Goal: Task Accomplishment & Management: Manage account settings

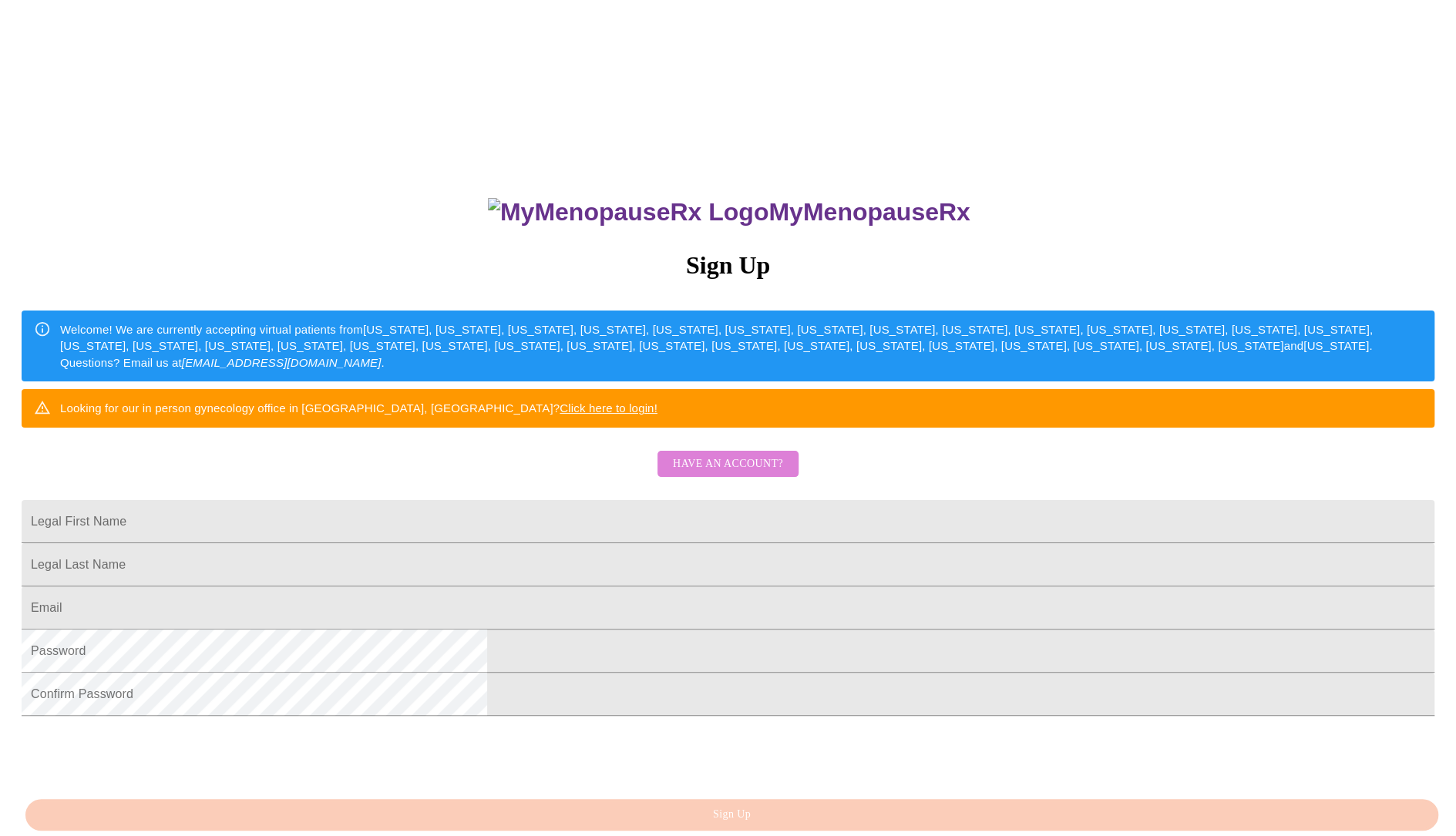
click at [734, 474] on span "Have an account?" at bounding box center [728, 464] width 110 height 19
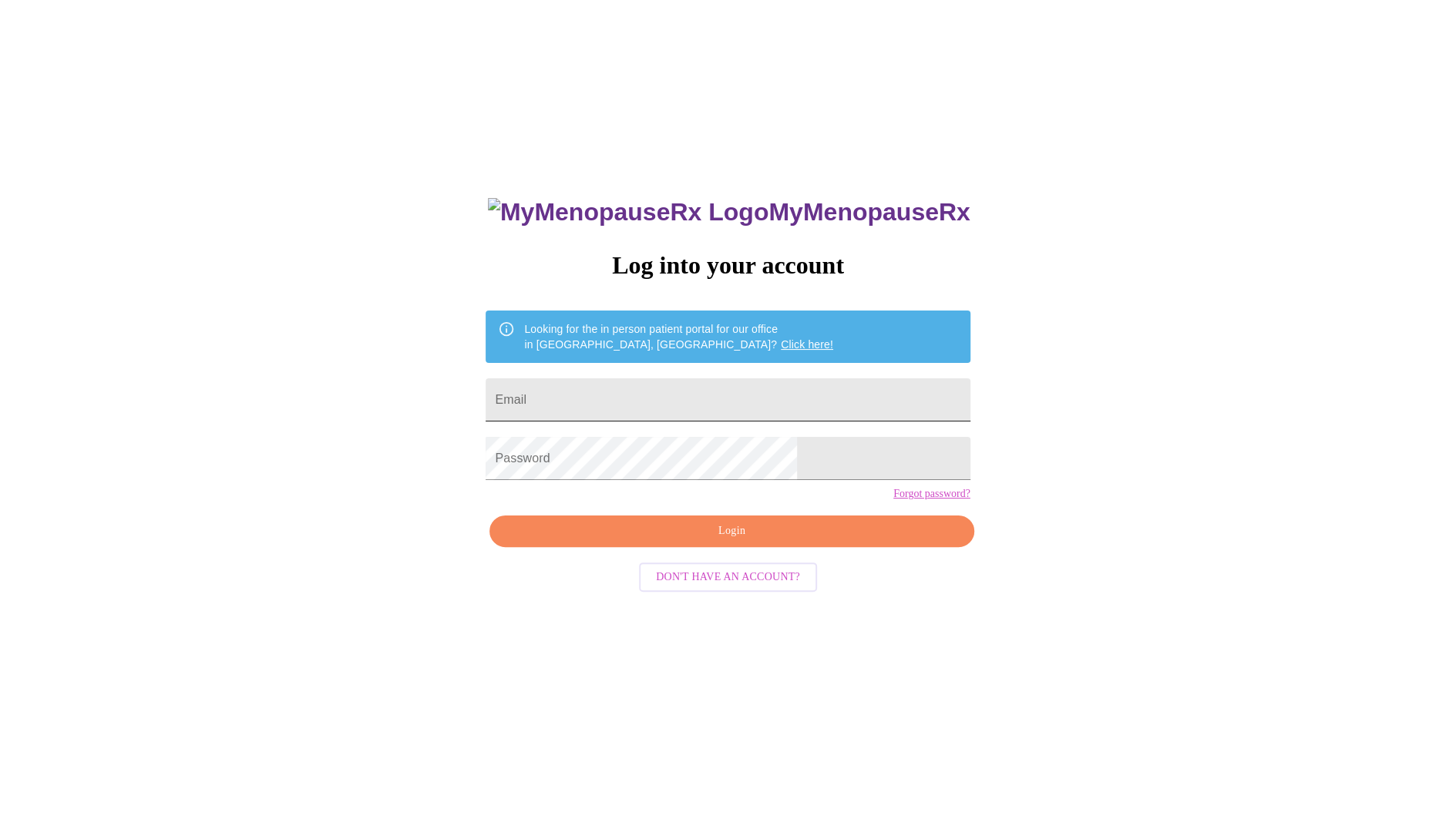
click at [677, 405] on input "Email" at bounding box center [727, 400] width 483 height 44
click at [640, 399] on input "Email" at bounding box center [727, 400] width 483 height 44
type input "[EMAIL_ADDRESS][DOMAIN_NAME]"
click at [729, 541] on span "Login" at bounding box center [731, 531] width 448 height 19
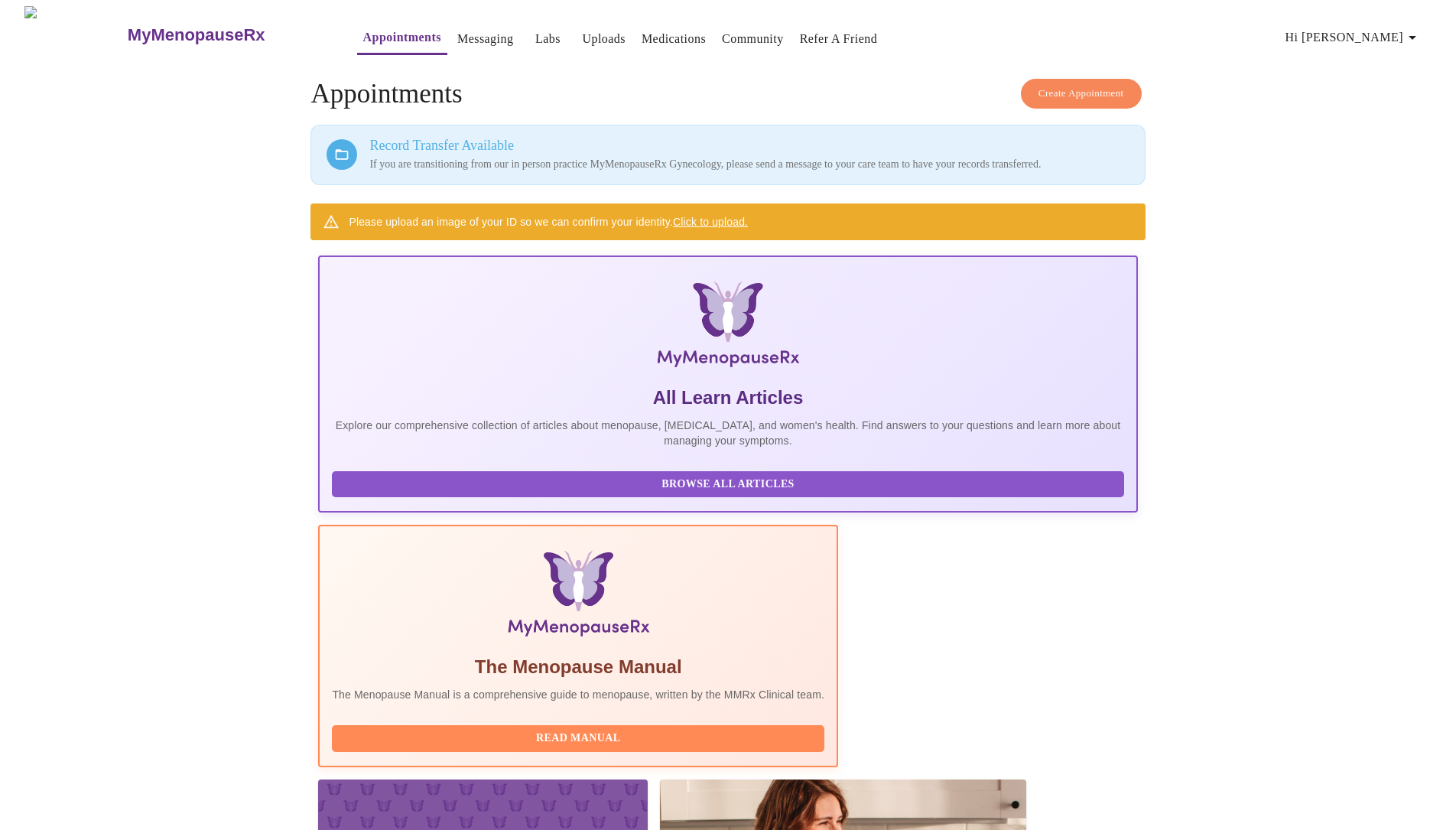
click at [457, 28] on link "Messaging" at bounding box center [484, 38] width 55 height 22
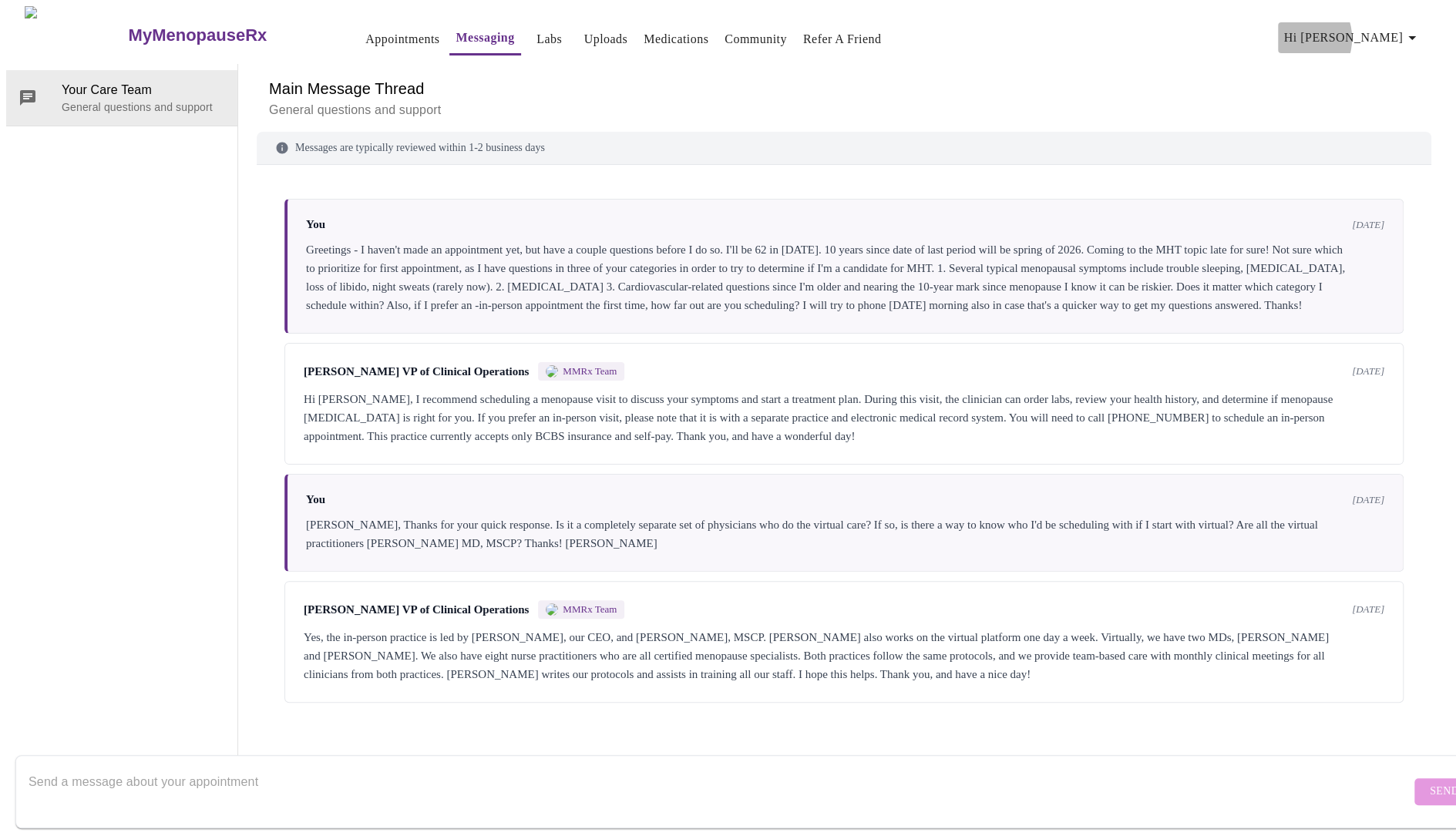
click at [1377, 32] on span "Hi [PERSON_NAME]" at bounding box center [1352, 38] width 137 height 22
click at [1387, 117] on li "Log out" at bounding box center [1397, 115] width 71 height 27
